Goal: Contribute content: Contribute content

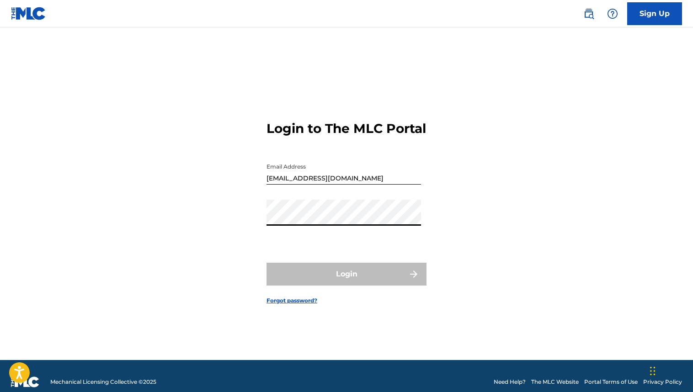
click at [261, 227] on div "Login to The MLC Portal Email Address [EMAIL_ADDRESS][DOMAIN_NAME] Password Log…" at bounding box center [347, 205] width 640 height 310
click at [277, 265] on form "Login to The MLC Portal Email Address [EMAIL_ADDRESS][DOMAIN_NAME] Password Log…" at bounding box center [346, 205] width 160 height 310
click at [296, 305] on link "Forgot password?" at bounding box center [291, 301] width 51 height 8
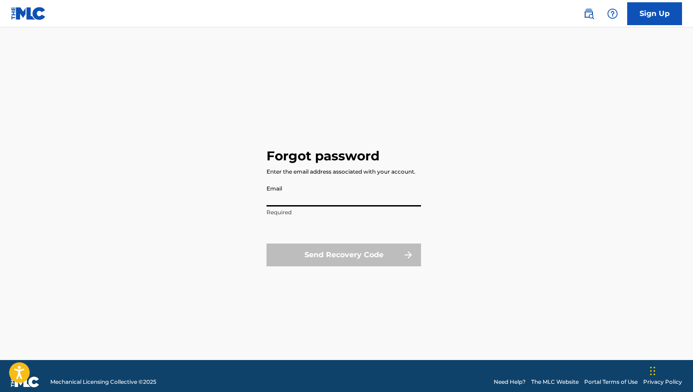
click at [345, 188] on input "Email" at bounding box center [343, 194] width 154 height 26
type input "[EMAIL_ADDRESS][DOMAIN_NAME]"
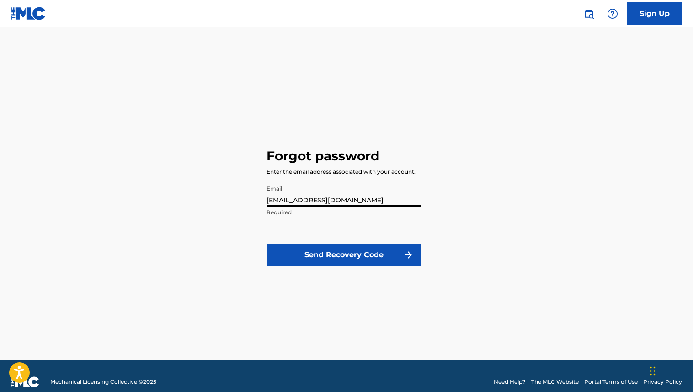
click at [355, 257] on button "Send Recovery Code" at bounding box center [343, 255] width 154 height 23
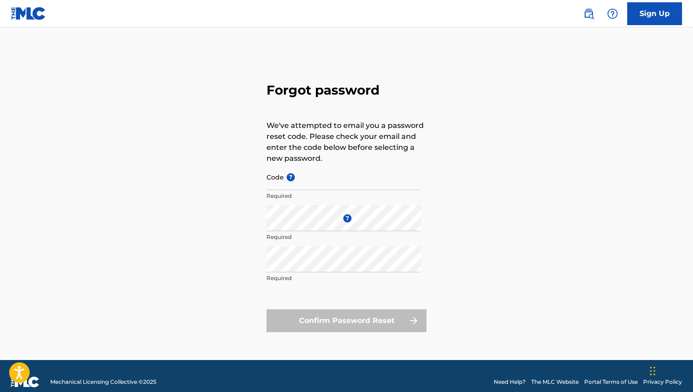
click at [309, 181] on input "Code ?" at bounding box center [343, 177] width 154 height 26
paste input "FP_400e30b7a4eb43d2aa92e39cc597"
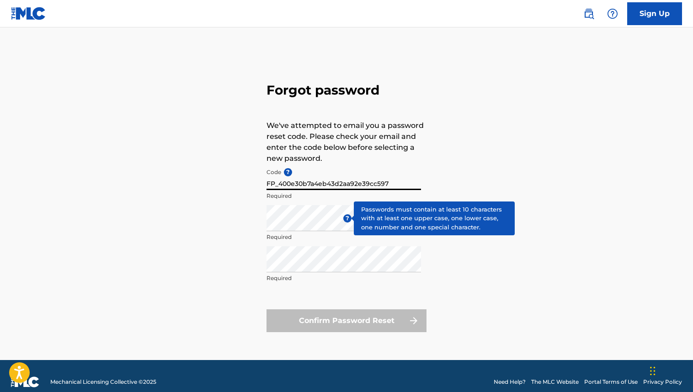
type input "FP_400e30b7a4eb43d2aa92e39cc597"
click at [336, 217] on div "Enter a new password ? Required" at bounding box center [343, 225] width 154 height 41
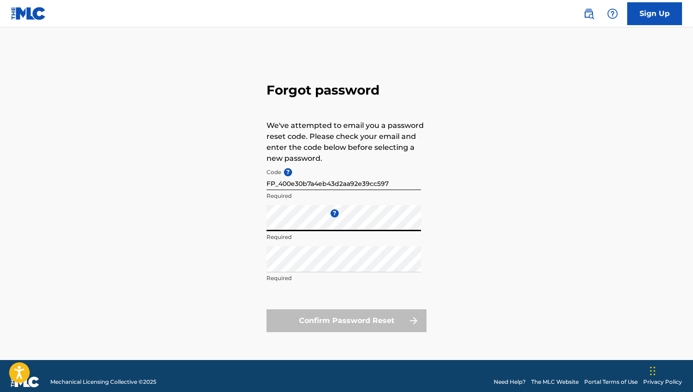
click at [248, 223] on div "Forgot password We've attempted to email you a password reset code. Please chec…" at bounding box center [347, 205] width 640 height 310
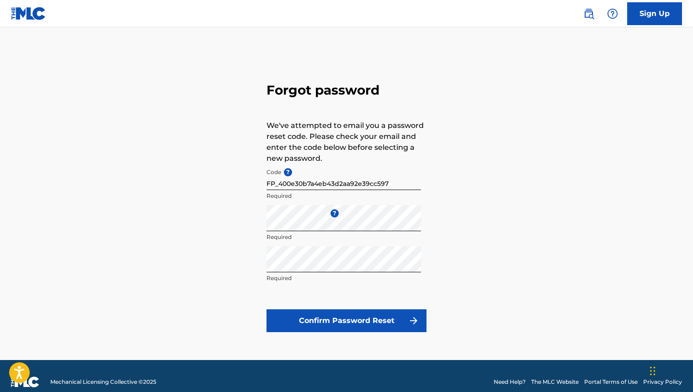
click at [384, 323] on button "Confirm Password Reset" at bounding box center [346, 320] width 160 height 23
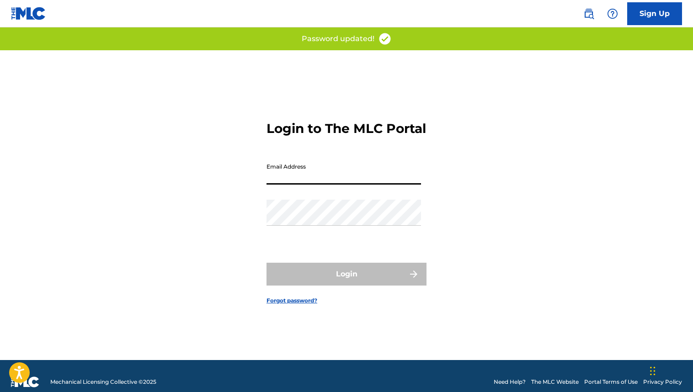
click at [384, 178] on input "Email Address" at bounding box center [343, 172] width 154 height 26
type input "[EMAIL_ADDRESS][DOMAIN_NAME]"
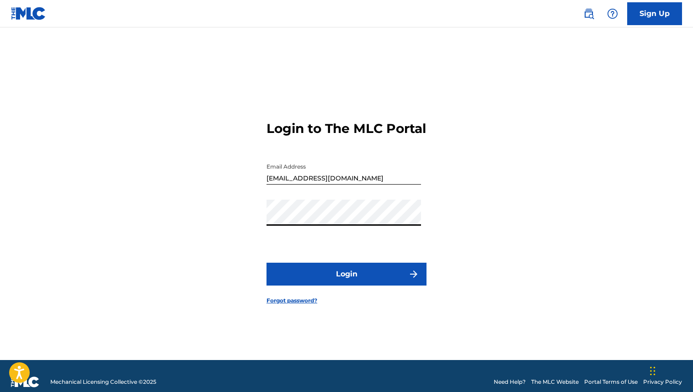
click at [394, 284] on button "Login" at bounding box center [346, 274] width 160 height 23
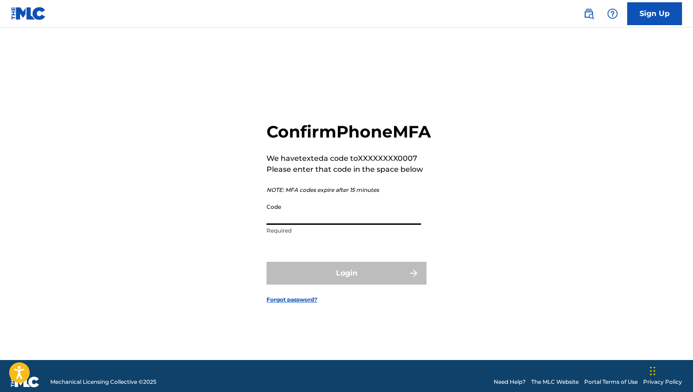
click at [352, 225] on input "Code" at bounding box center [343, 212] width 154 height 26
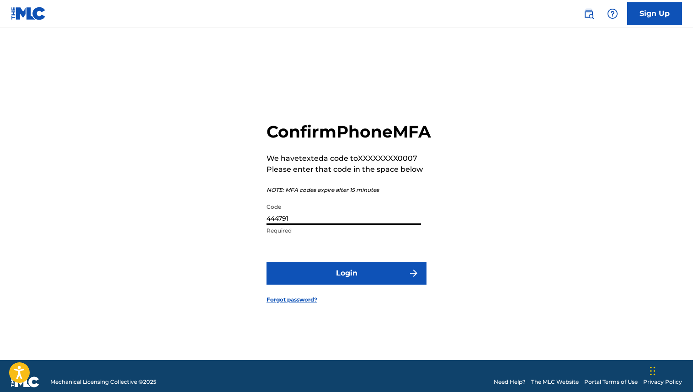
type input "444791"
click at [307, 285] on button "Login" at bounding box center [346, 273] width 160 height 23
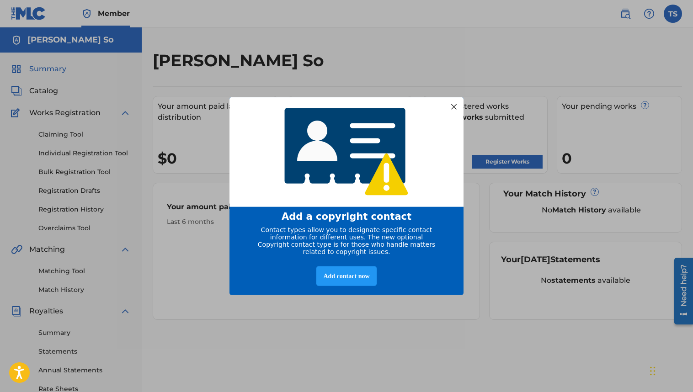
click at [453, 103] on div at bounding box center [454, 107] width 12 height 12
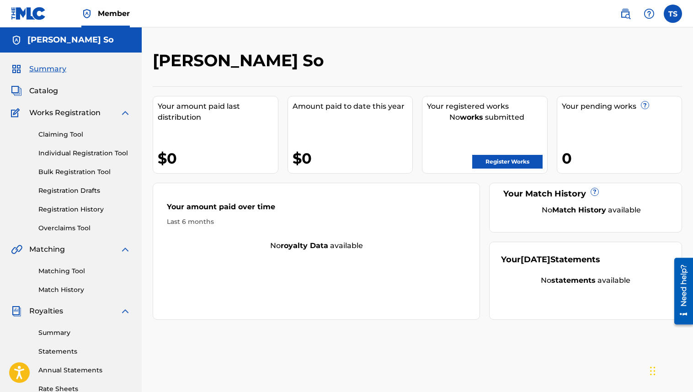
click at [503, 169] on div "Your registered works No works submitted Register Works" at bounding box center [485, 135] width 126 height 78
click at [501, 163] on link "Register Works" at bounding box center [507, 162] width 70 height 14
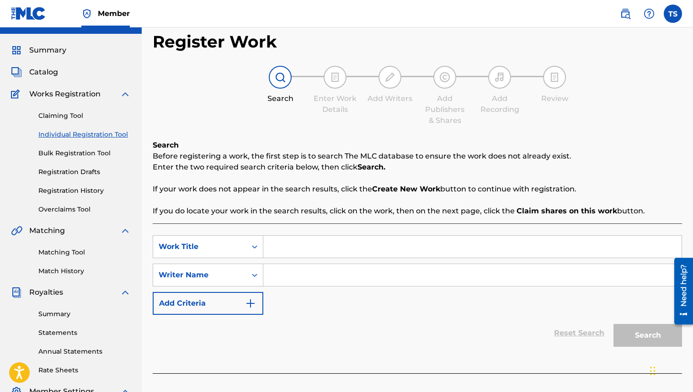
scroll to position [24, 0]
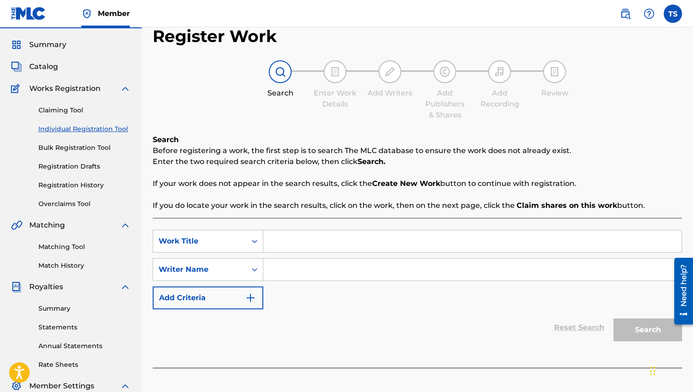
click at [383, 230] on input "Search Form" at bounding box center [472, 241] width 418 height 22
type input "thinking about you"
click at [366, 264] on input "Search Form" at bounding box center [472, 270] width 418 height 22
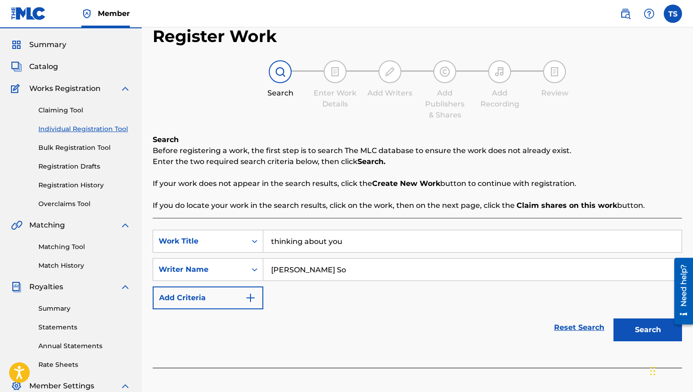
type input "[PERSON_NAME] So"
click at [233, 303] on button "Add Criteria" at bounding box center [208, 298] width 111 height 23
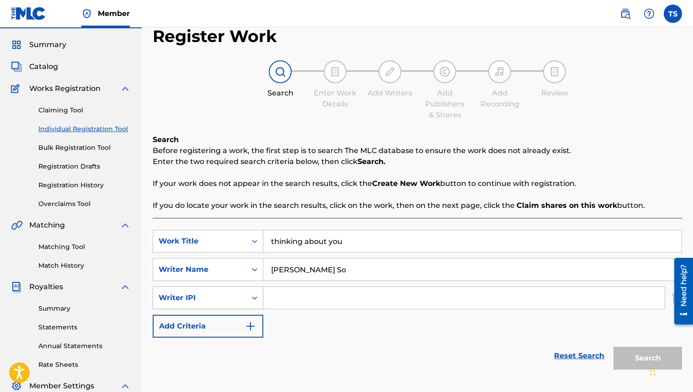
click at [235, 303] on div "Writer IPI" at bounding box center [200, 298] width 82 height 11
click at [366, 362] on div "Reset Search Search" at bounding box center [417, 356] width 529 height 37
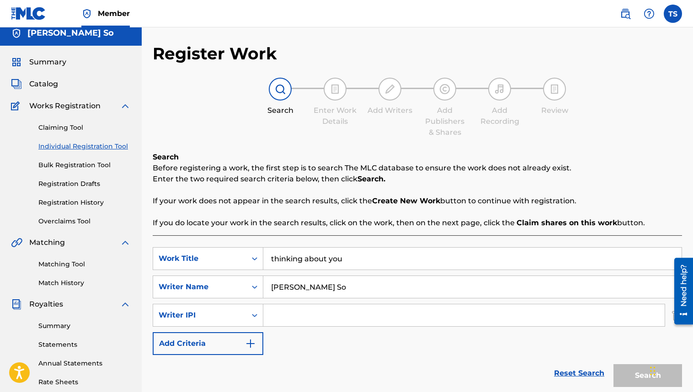
scroll to position [0, 0]
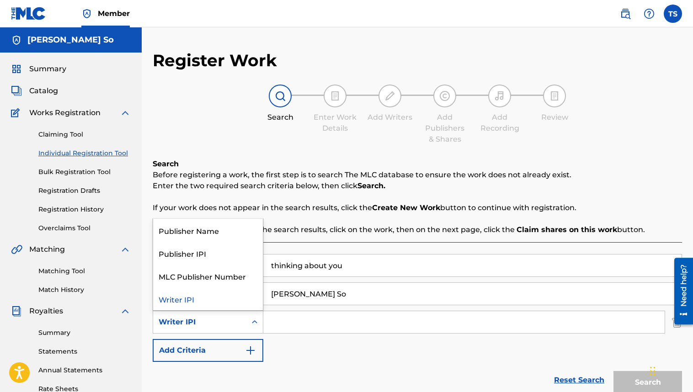
click at [243, 316] on div "Writer IPI" at bounding box center [199, 322] width 93 height 17
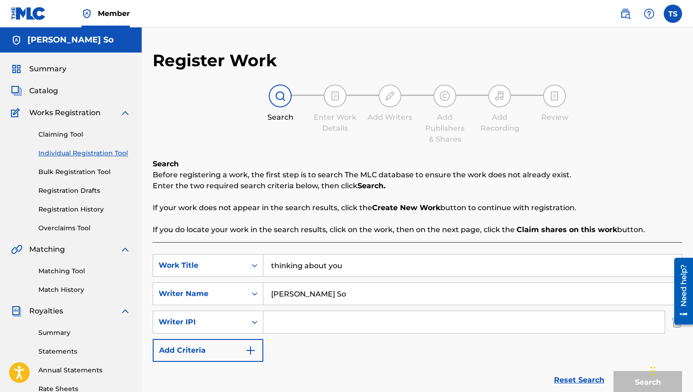
click at [334, 341] on div "SearchWithCriteriae62d7c96-e495-4670-81af-292490a23640 Work Title thinking abou…" at bounding box center [417, 308] width 529 height 108
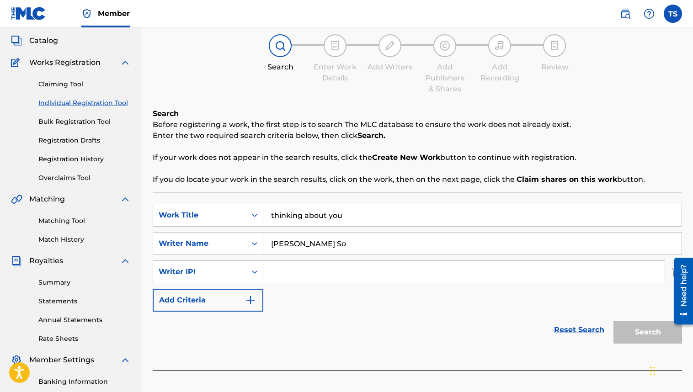
scroll to position [53, 0]
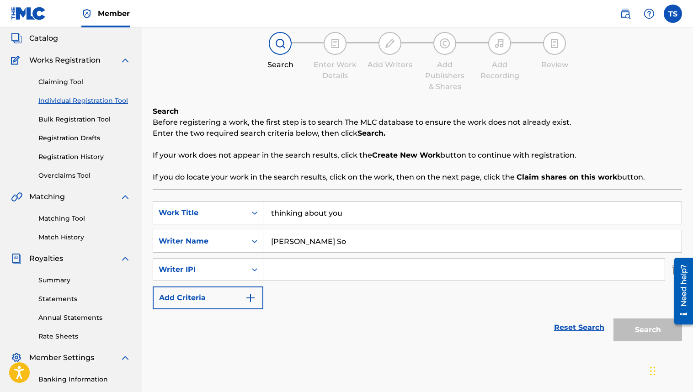
click at [570, 327] on link "Reset Search" at bounding box center [578, 328] width 59 height 20
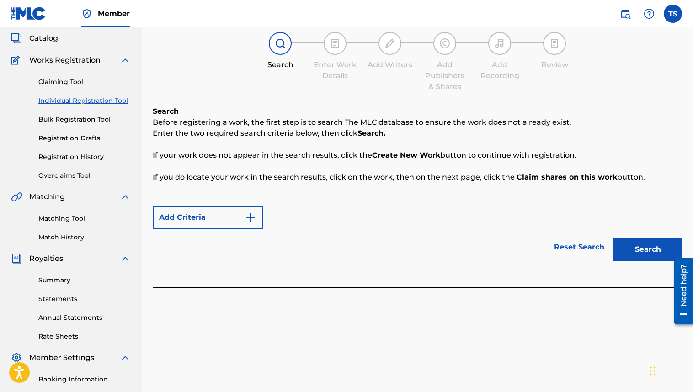
click at [226, 216] on button "Add Criteria" at bounding box center [208, 217] width 111 height 23
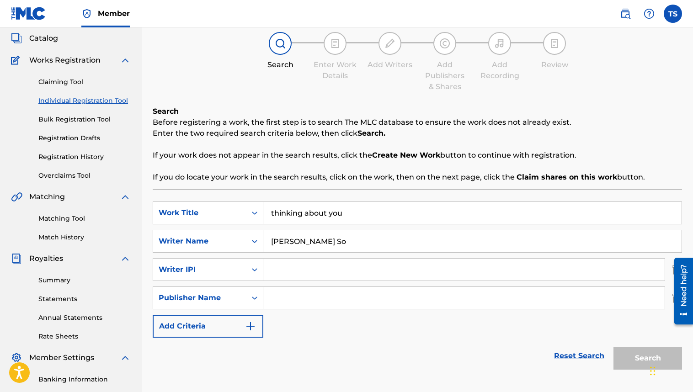
click at [593, 360] on link "Reset Search" at bounding box center [578, 356] width 59 height 20
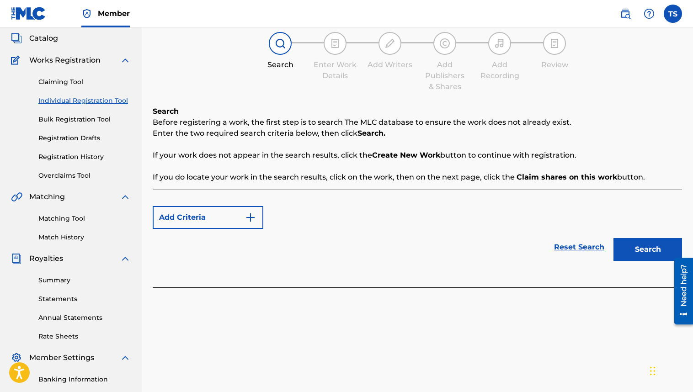
click at [637, 244] on button "Search" at bounding box center [647, 249] width 69 height 23
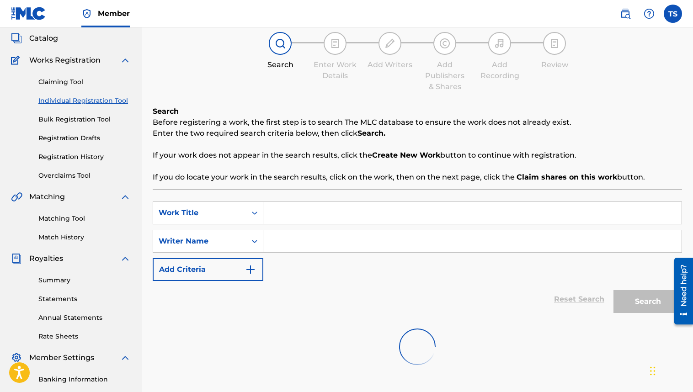
click at [468, 211] on input "Search Form" at bounding box center [472, 213] width 418 height 22
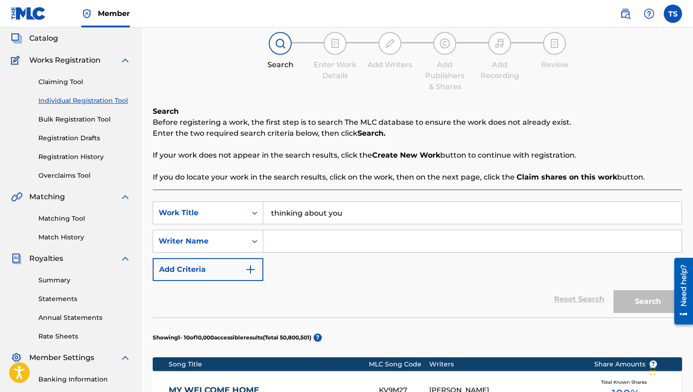
type input "thinking about you"
click at [453, 234] on input "Search Form" at bounding box center [472, 241] width 418 height 22
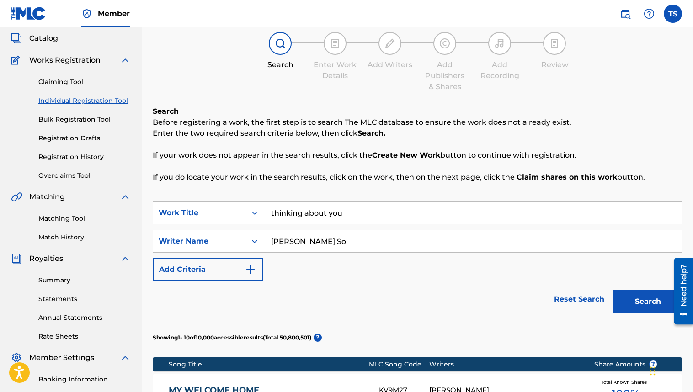
type input "[PERSON_NAME] So"
click at [663, 298] on button "Search" at bounding box center [647, 301] width 69 height 23
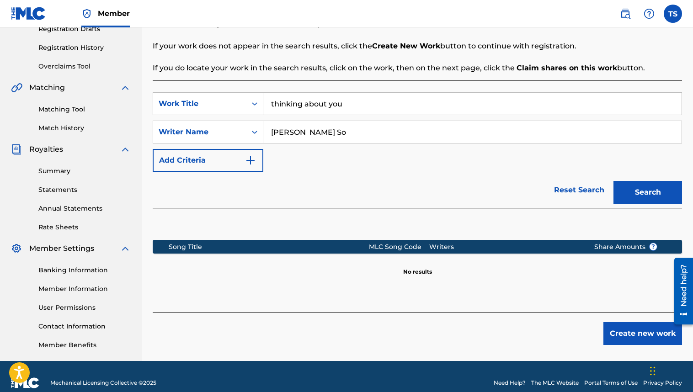
scroll to position [164, 0]
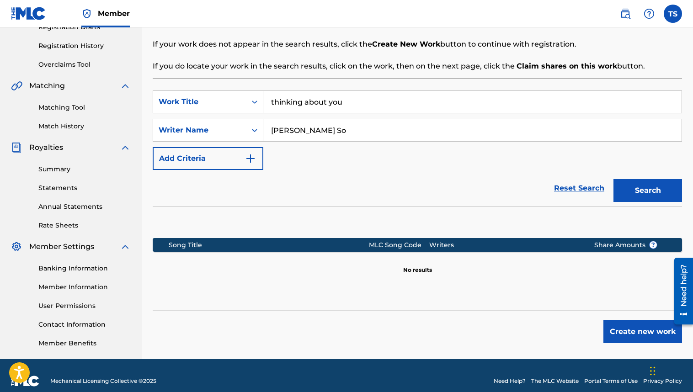
click at [612, 333] on button "Create new work" at bounding box center [642, 331] width 79 height 23
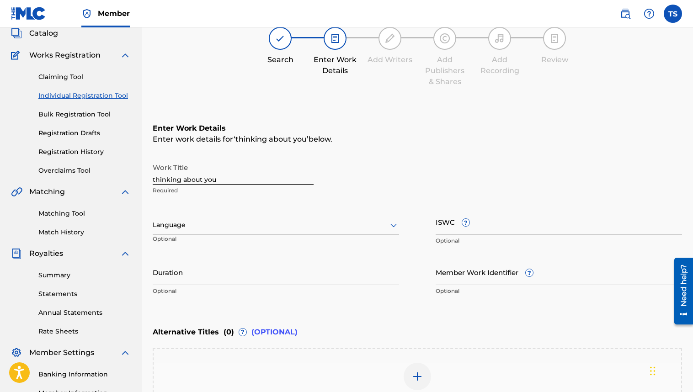
scroll to position [61, 0]
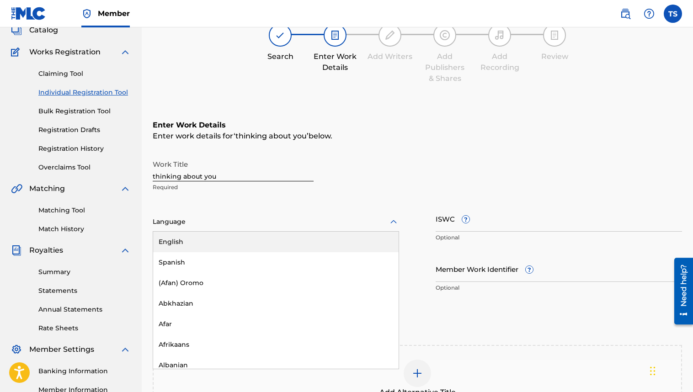
click at [337, 224] on div at bounding box center [276, 221] width 246 height 11
click at [328, 232] on div "English" at bounding box center [275, 242] width 245 height 21
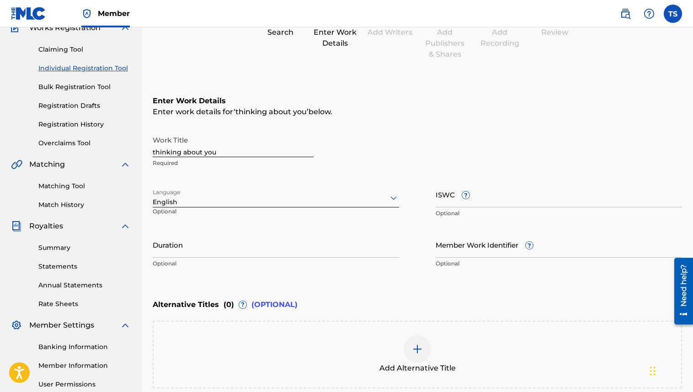
scroll to position [89, 0]
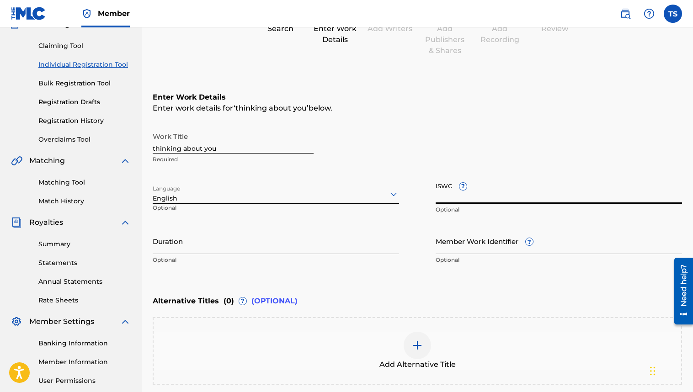
click at [444, 193] on input "ISWC ?" at bounding box center [559, 191] width 246 height 26
click at [304, 266] on div "Duration Optional" at bounding box center [276, 248] width 246 height 41
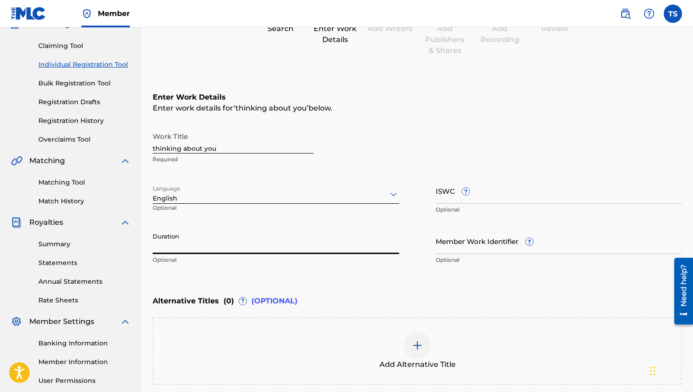
click at [303, 250] on input "Duration" at bounding box center [276, 241] width 246 height 26
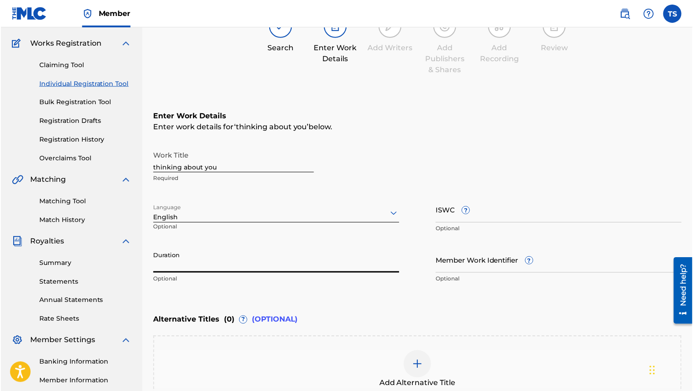
scroll to position [73, 0]
